Goal: Find specific page/section: Find specific page/section

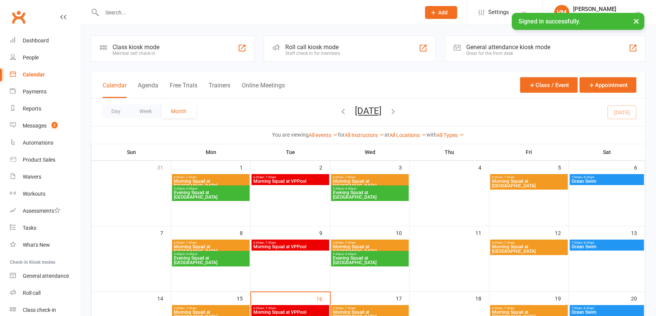
click at [126, 8] on input "text" at bounding box center [258, 12] width 316 height 11
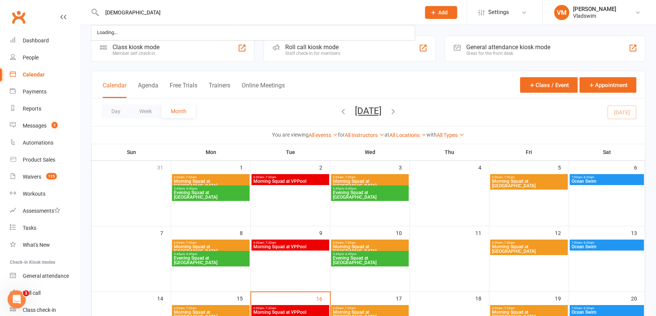
type input "[DEMOGRAPHIC_DATA]"
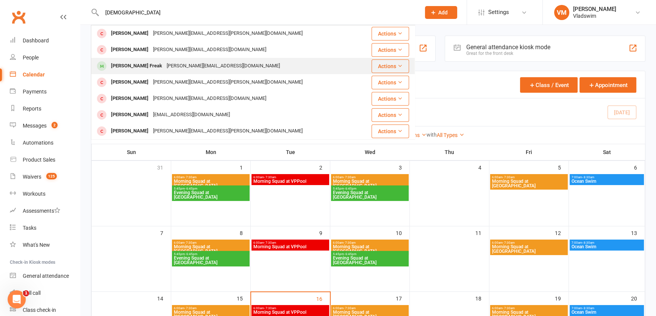
click at [144, 67] on div "[PERSON_NAME] Freak" at bounding box center [137, 66] width 56 height 11
